Goal: Task Accomplishment & Management: Use online tool/utility

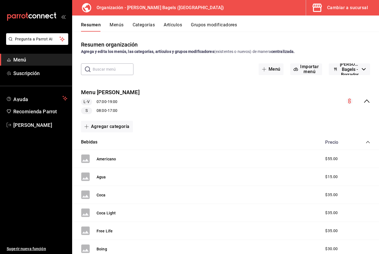
click at [116, 25] on button "Menús" at bounding box center [116, 26] width 14 height 9
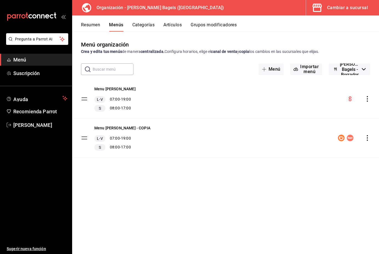
click at [96, 23] on button "Resumen" at bounding box center [90, 26] width 19 height 9
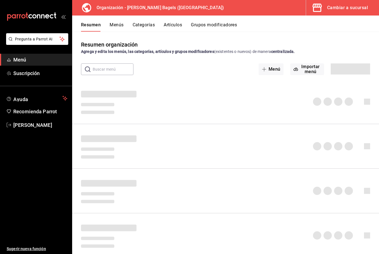
click at [96, 23] on button "Resumen" at bounding box center [91, 26] width 20 height 9
click at [112, 24] on button "Menús" at bounding box center [116, 26] width 14 height 9
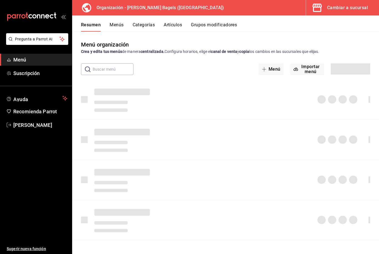
click at [94, 23] on button "Resumen" at bounding box center [91, 26] width 20 height 9
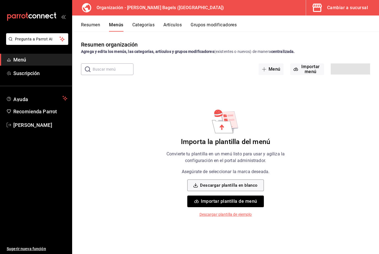
click at [117, 26] on button "Menús" at bounding box center [116, 26] width 14 height 9
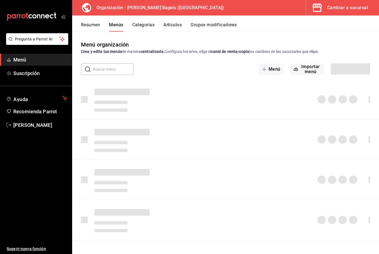
click at [96, 21] on div "Resumen Menús Categorías Artículos Grupos modificadores" at bounding box center [225, 24] width 306 height 16
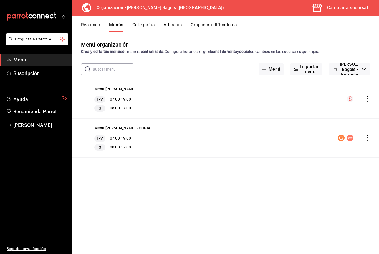
click at [96, 27] on button "Resumen" at bounding box center [90, 26] width 19 height 9
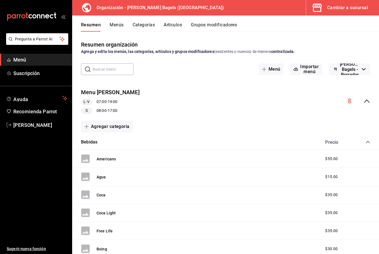
click at [9, 62] on span "mailbox folders" at bounding box center [9, 60] width 4 height 7
click at [324, 11] on span "button" at bounding box center [317, 7] width 13 height 11
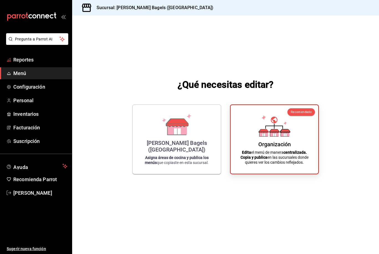
click at [18, 56] on span "Reportes" at bounding box center [40, 59] width 54 height 7
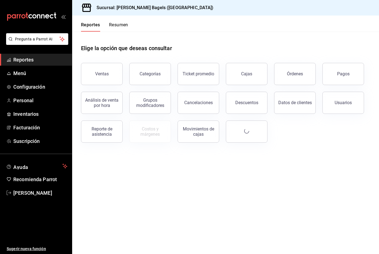
click at [106, 77] on button "Ventas" at bounding box center [102, 74] width 42 height 22
